Goal: Information Seeking & Learning: Learn about a topic

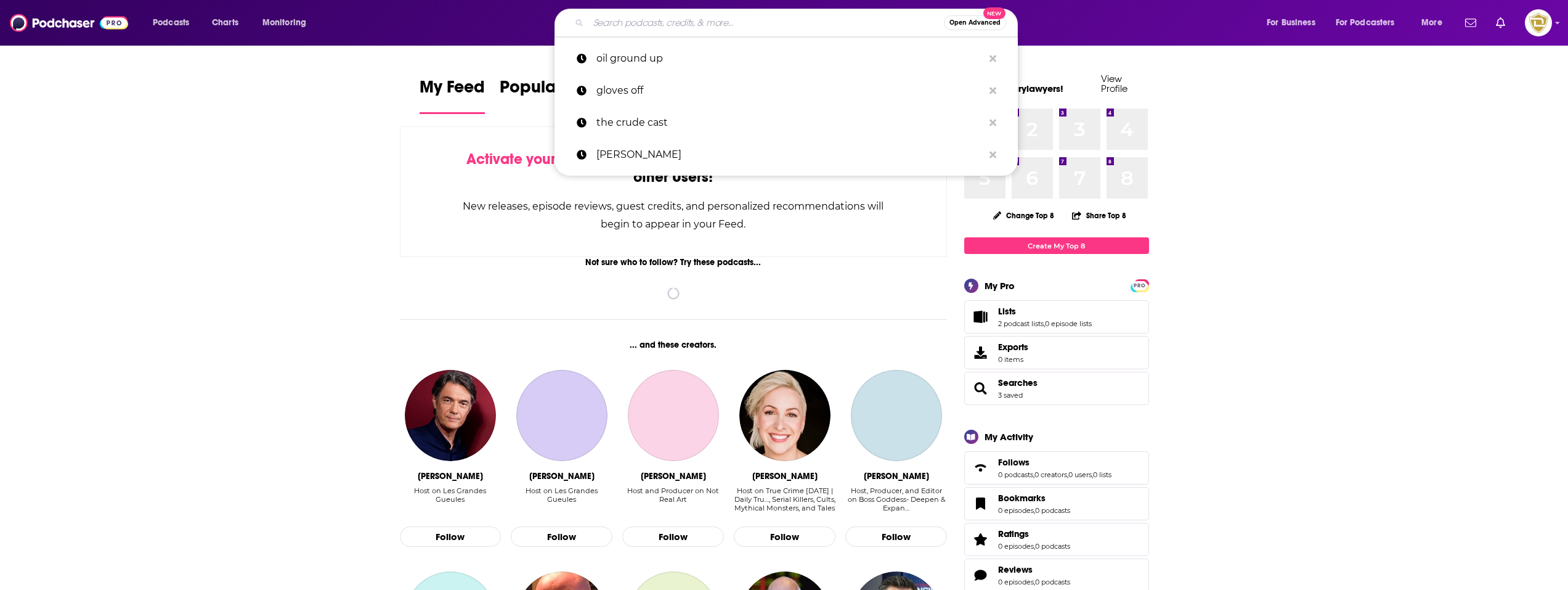
click at [756, 26] on input "Search podcasts, credits, & more..." at bounding box center [766, 23] width 355 height 20
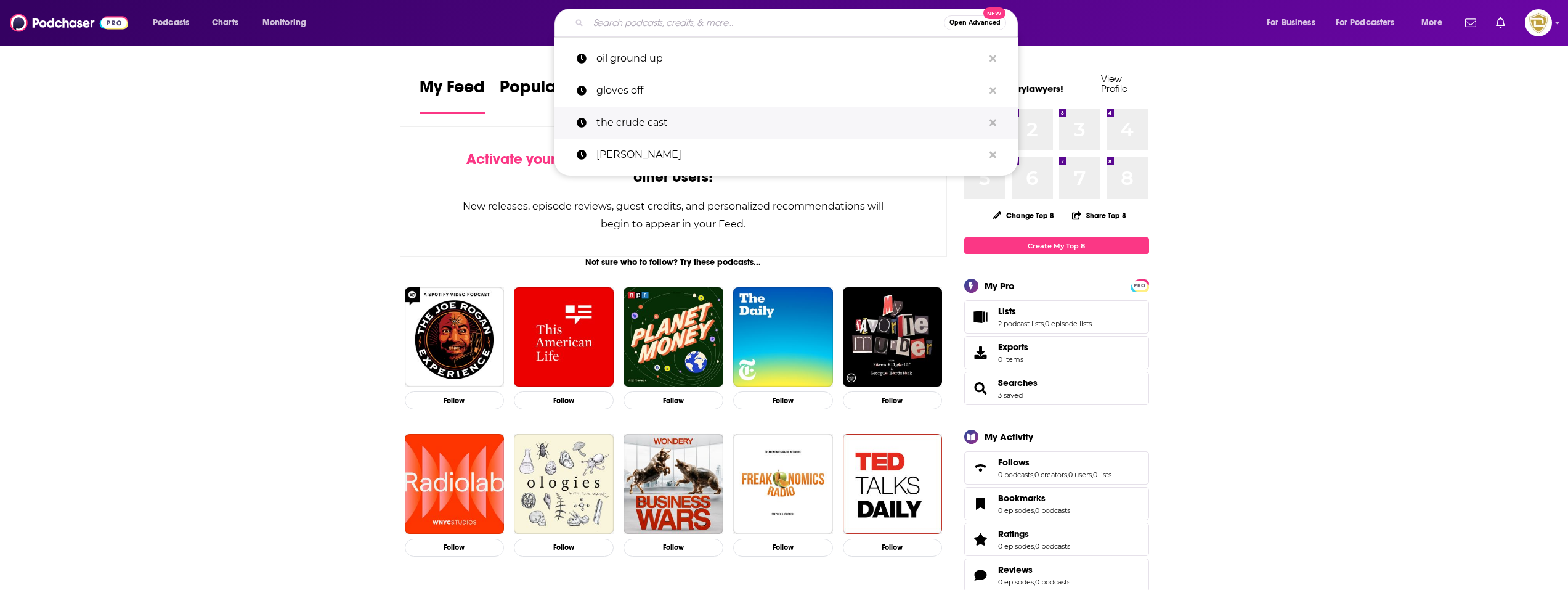
click at [684, 121] on p "the crude cast" at bounding box center [790, 123] width 387 height 32
type input "the crude cast"
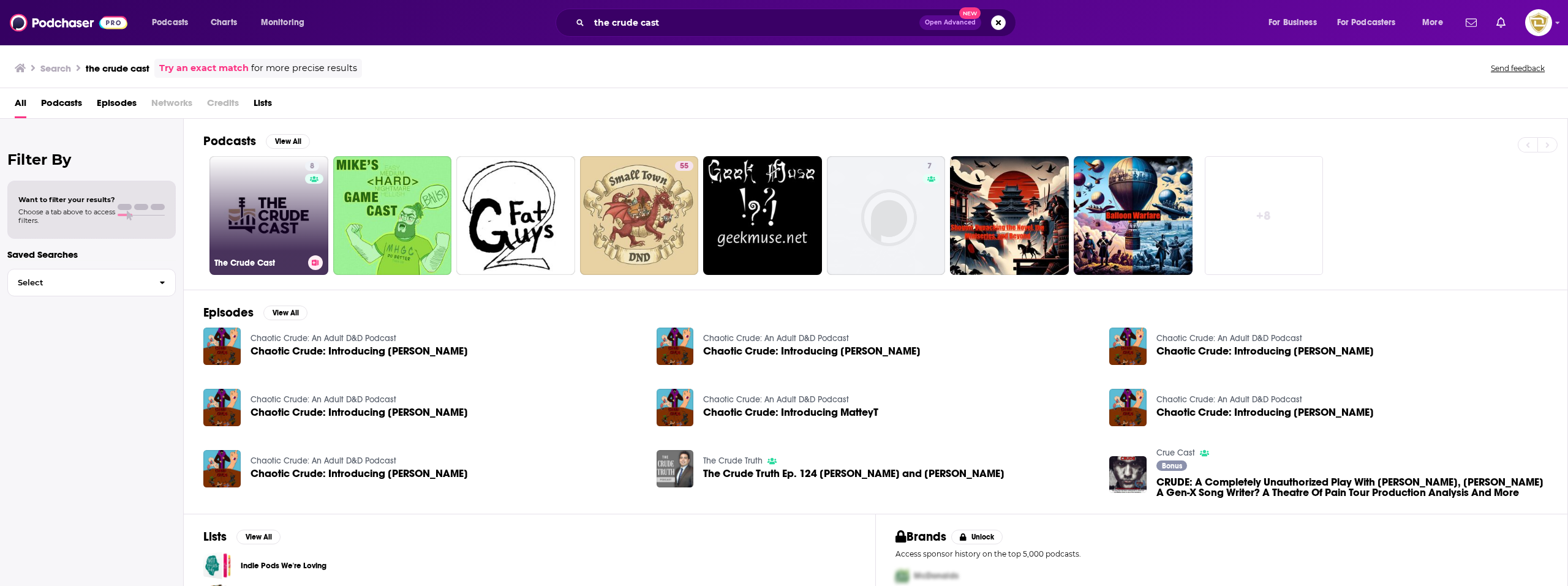
click at [259, 248] on link "8 The Crude Cast" at bounding box center [269, 215] width 119 height 119
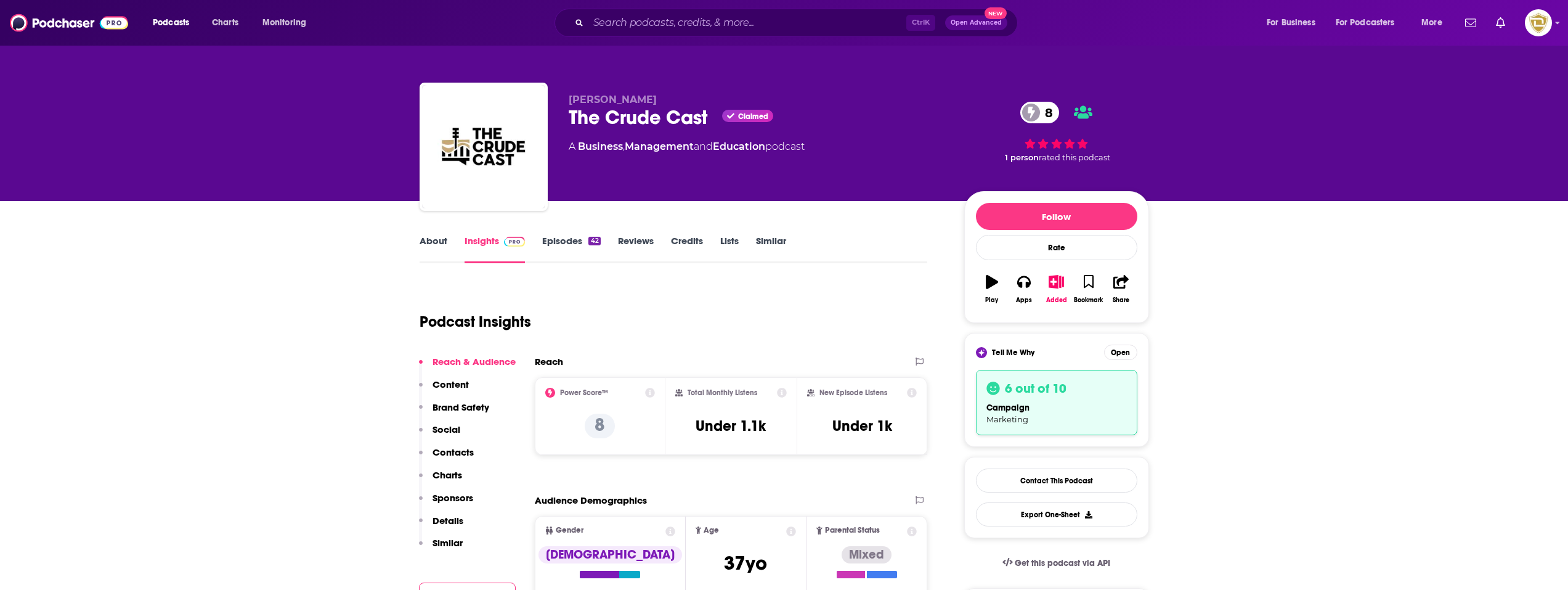
click at [565, 246] on link "Episodes 42" at bounding box center [571, 249] width 58 height 29
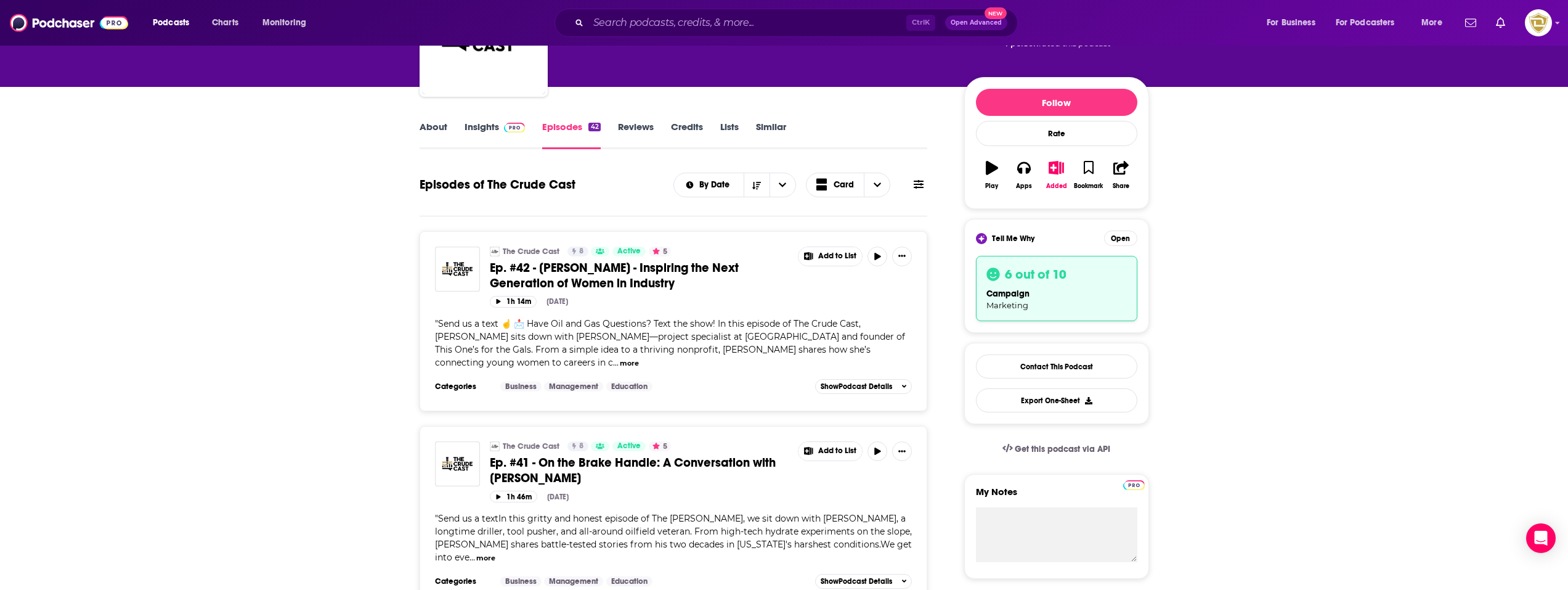
scroll to position [62, 0]
